Goal: Information Seeking & Learning: Learn about a topic

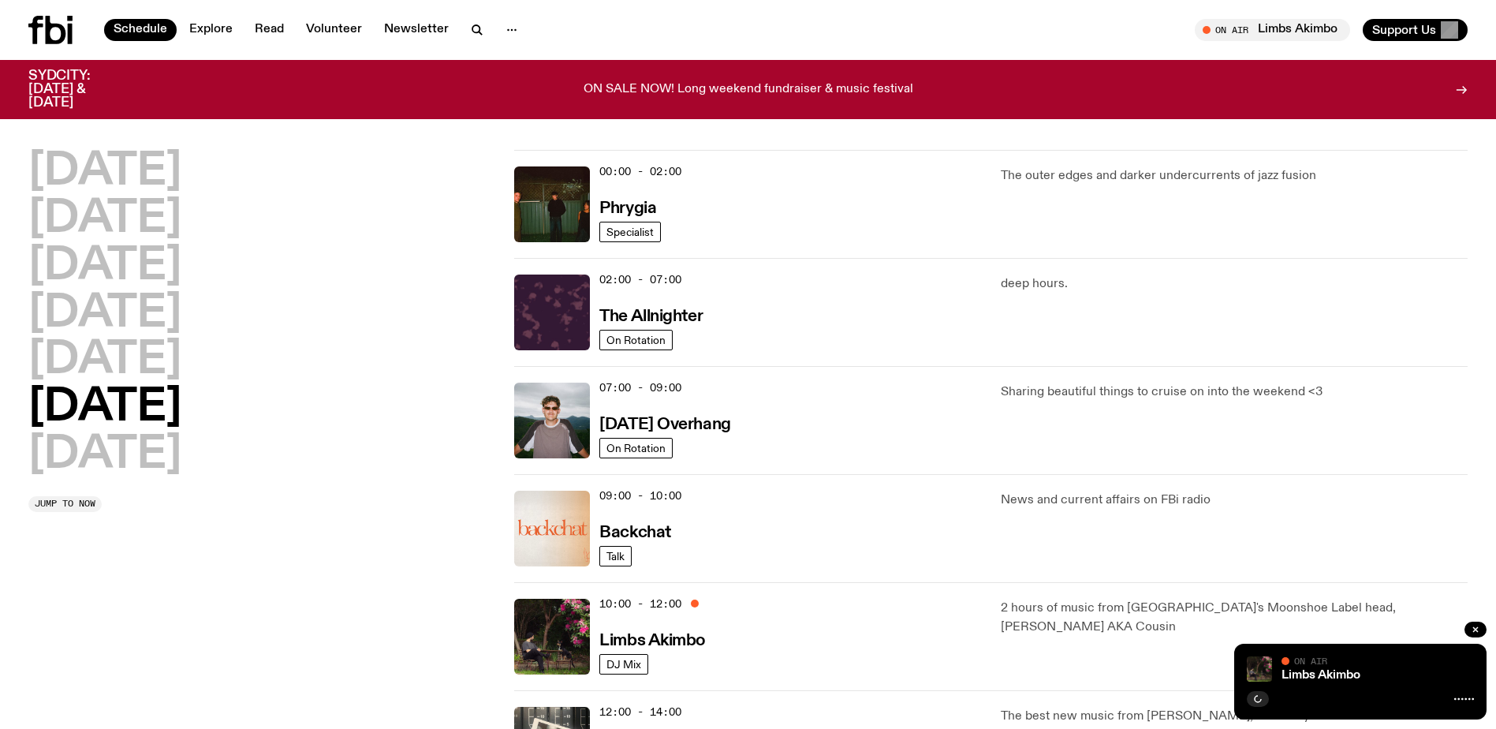
click at [1264, 709] on div "Limbs Akimbo On Air On Air" at bounding box center [1360, 681] width 252 height 76
click at [1266, 19] on div "Schedule Explore Read Volunteer Newsletter On Air Limbs Akimbo Tune in live On …" at bounding box center [748, 30] width 1496 height 60
click at [1252, 703] on button "button" at bounding box center [1258, 699] width 22 height 16
drag, startPoint x: 1252, startPoint y: 703, endPoint x: 1223, endPoint y: 664, distance: 48.4
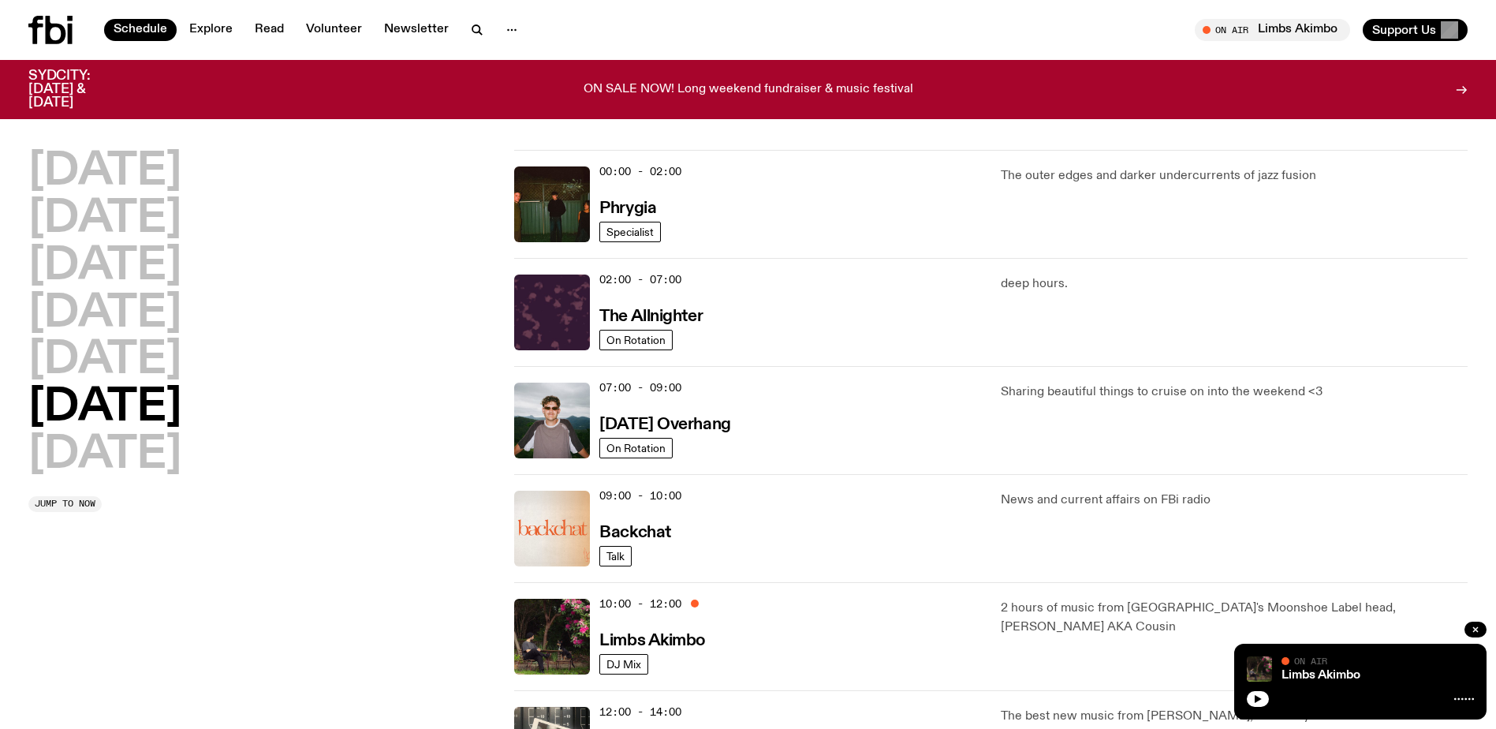
click at [1223, 664] on div "2 hours of music from [GEOGRAPHIC_DATA]'s Moonshoe Label head, [PERSON_NAME] AK…" at bounding box center [1234, 637] width 467 height 76
click at [1209, 29] on icon "button" at bounding box center [1207, 29] width 9 height 9
click at [1258, 691] on button "button" at bounding box center [1258, 699] width 22 height 16
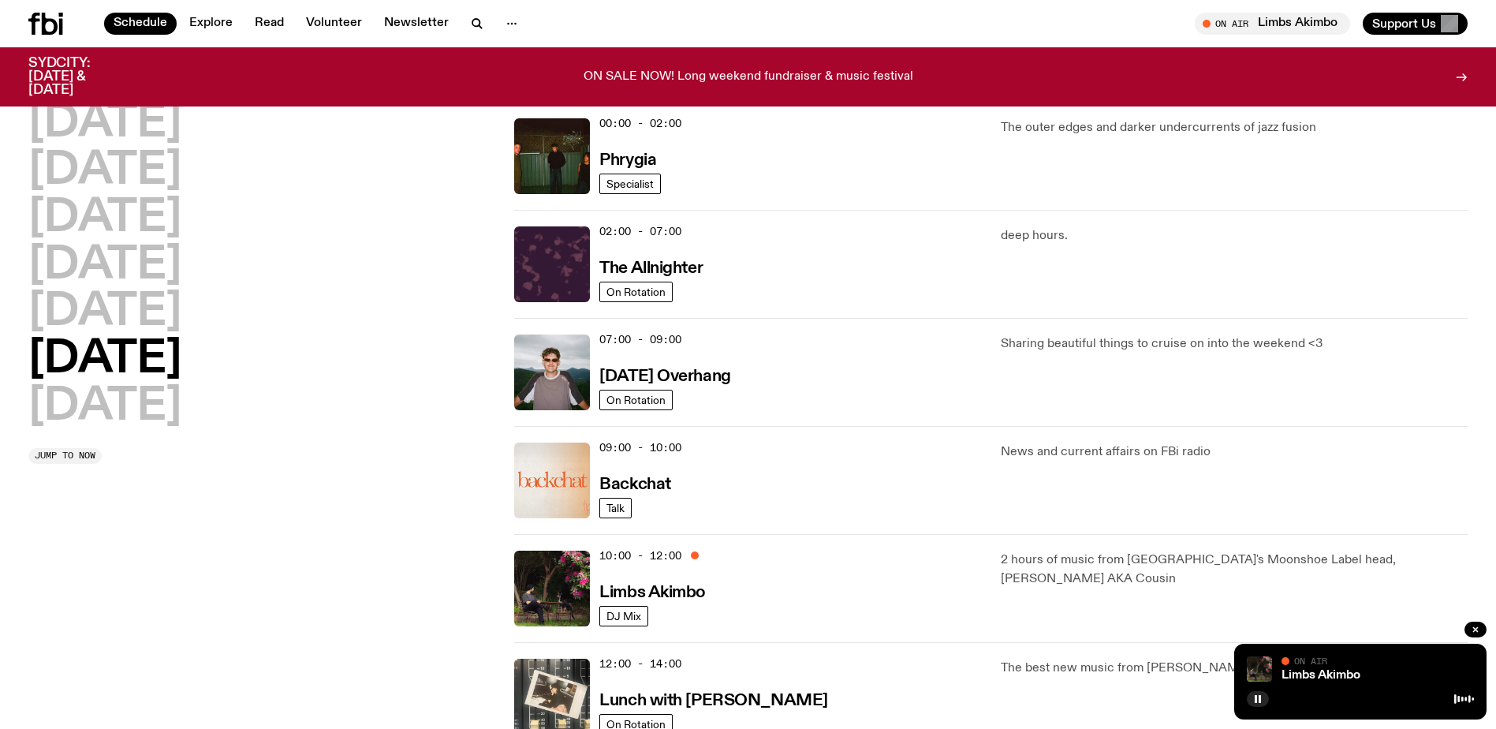
scroll to position [63, 0]
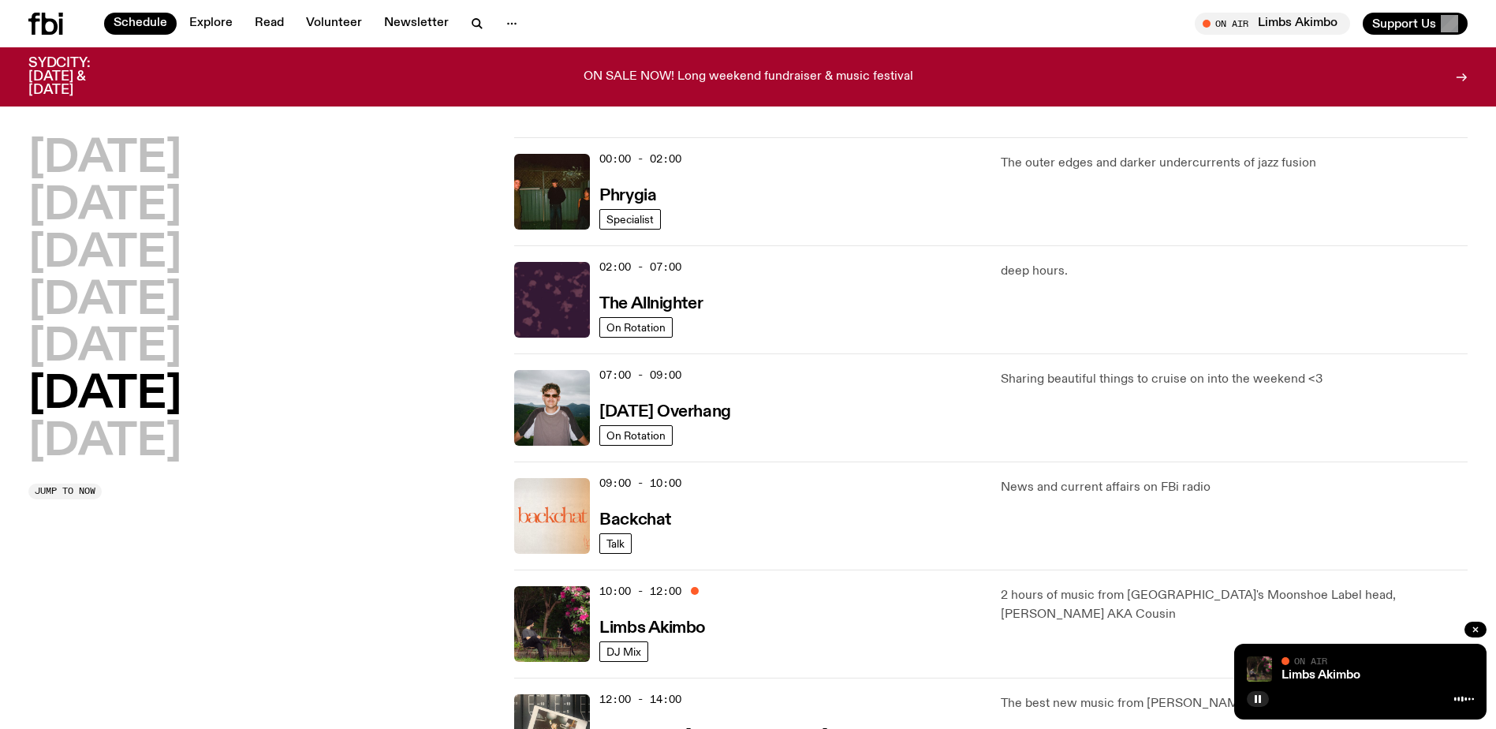
scroll to position [63, 0]
